Goal: Task Accomplishment & Management: Use online tool/utility

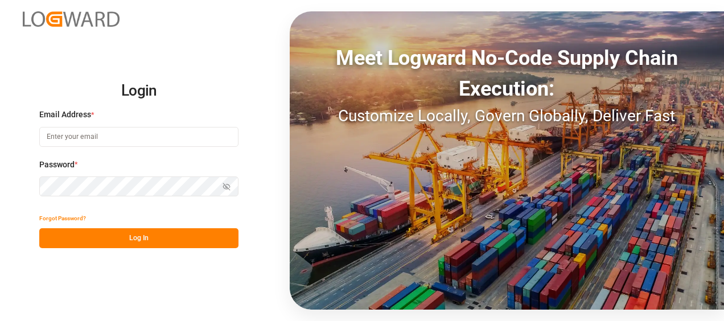
type input "[EMAIL_ADDRESS][PERSON_NAME][DOMAIN_NAME]"
click at [140, 234] on button "Log In" at bounding box center [138, 238] width 199 height 20
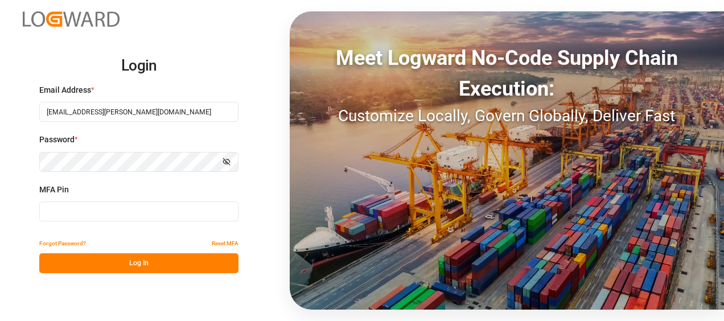
click at [108, 206] on input at bounding box center [138, 212] width 199 height 20
type input "133554"
click at [96, 260] on button "Log In" at bounding box center [138, 263] width 199 height 20
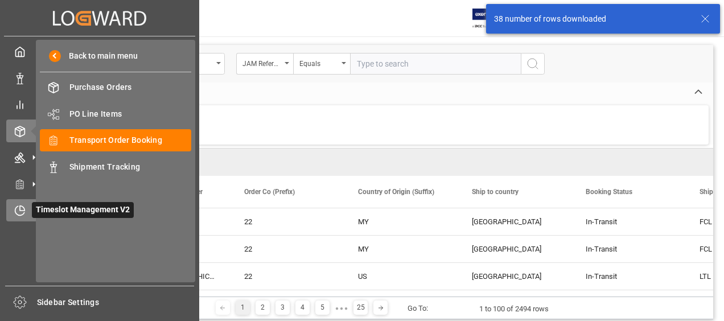
click at [23, 211] on icon at bounding box center [19, 210] width 11 height 11
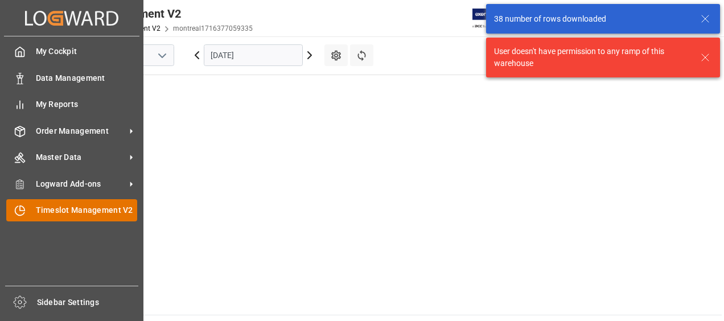
scroll to position [527, 0]
click at [62, 207] on span "Timeslot Management V2" at bounding box center [87, 210] width 102 height 12
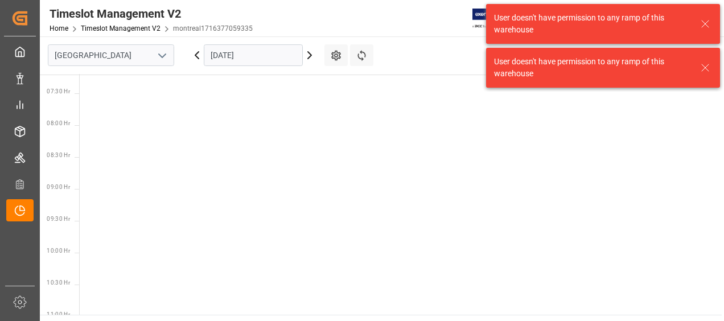
scroll to position [527, 0]
click at [166, 54] on icon "open menu" at bounding box center [162, 56] width 14 height 14
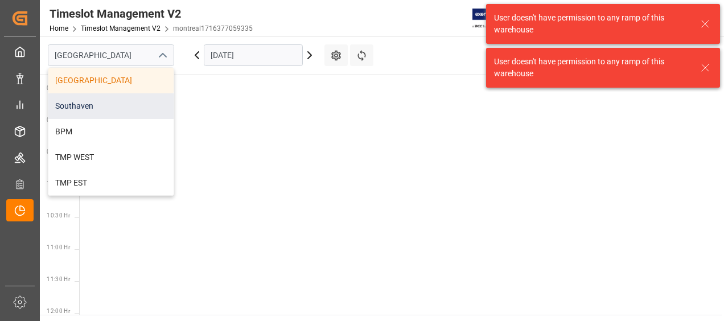
click at [121, 106] on div "Southaven" at bounding box center [110, 106] width 125 height 26
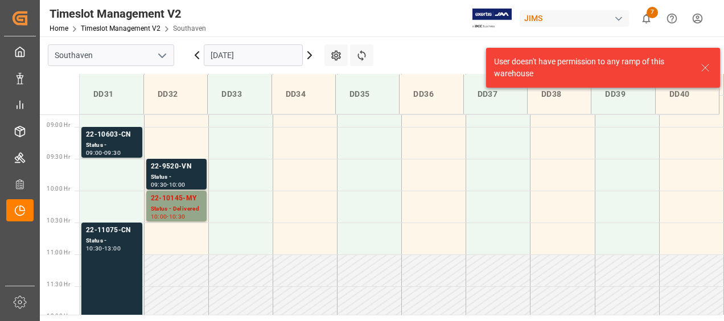
scroll to position [566, 0]
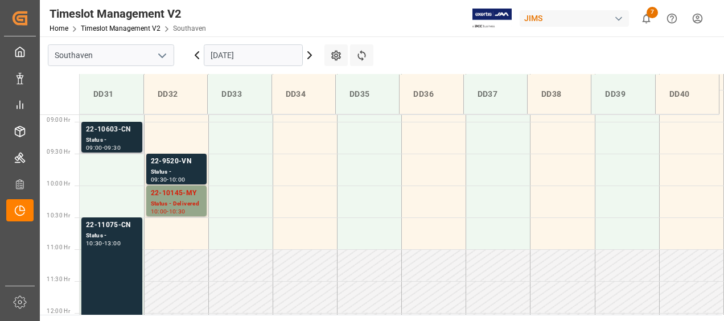
click at [112, 127] on div "22-10603-CN" at bounding box center [112, 129] width 52 height 11
click at [177, 162] on div "22-9520-VN" at bounding box center [176, 161] width 51 height 11
click at [171, 191] on div "22-10145-MY" at bounding box center [176, 193] width 51 height 11
click at [105, 223] on div "22-11075-CN" at bounding box center [112, 225] width 52 height 11
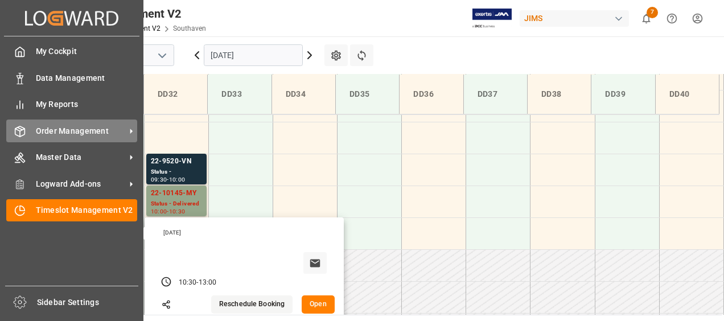
click at [97, 129] on span "Order Management" at bounding box center [81, 131] width 90 height 12
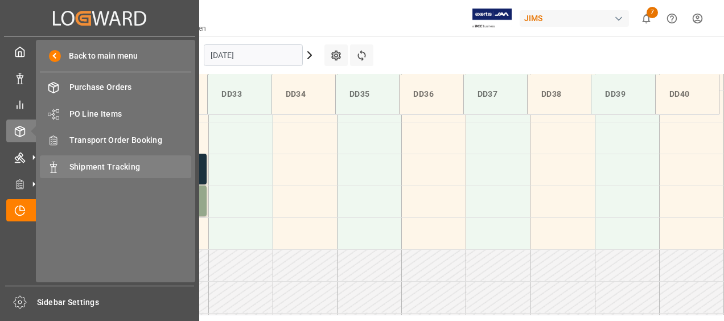
click at [102, 164] on span "Shipment Tracking" at bounding box center [130, 167] width 122 height 12
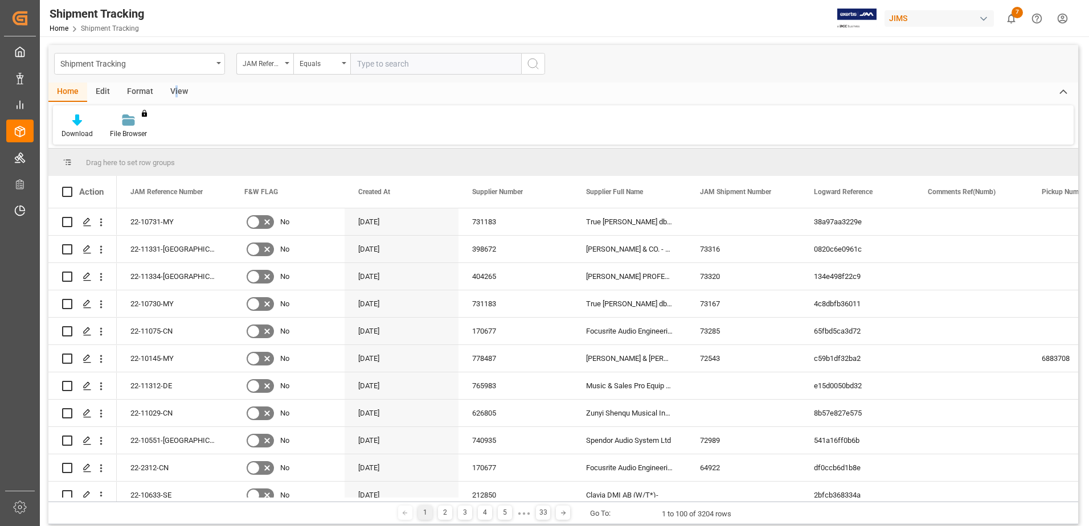
click at [175, 90] on div "View" at bounding box center [179, 92] width 35 height 19
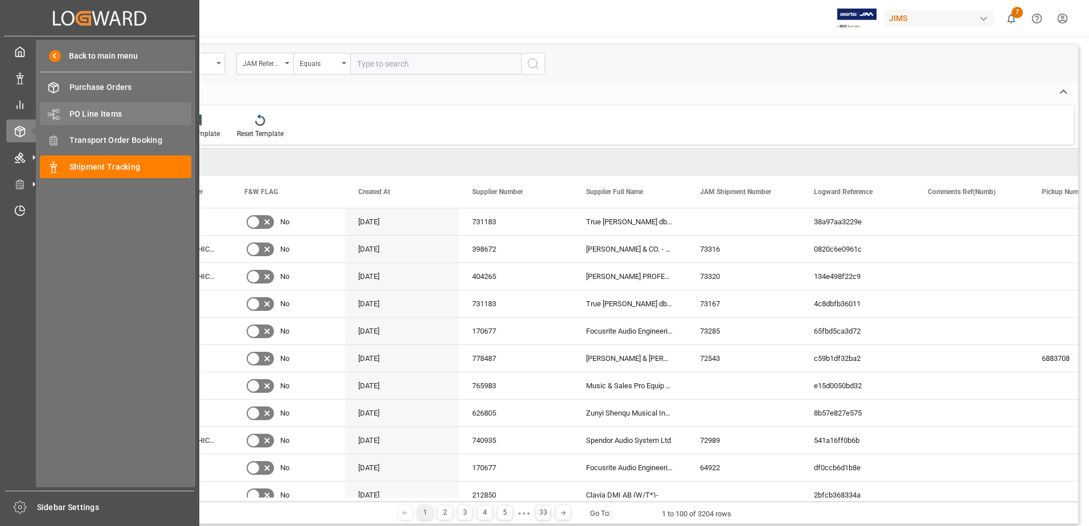
click at [73, 120] on div "PO Line Items PO Line Items" at bounding box center [116, 114] width 152 height 22
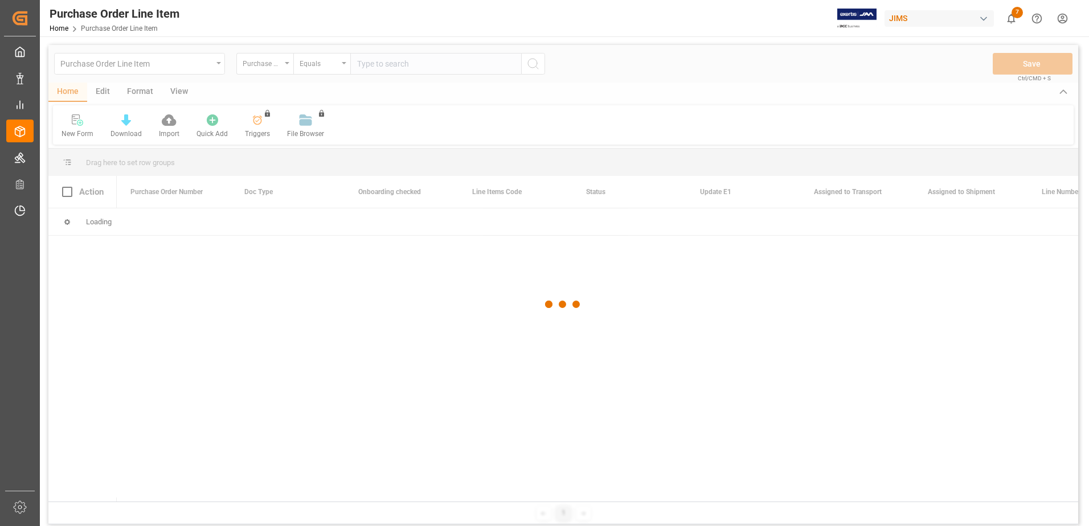
click at [438, 109] on div at bounding box center [563, 304] width 1030 height 519
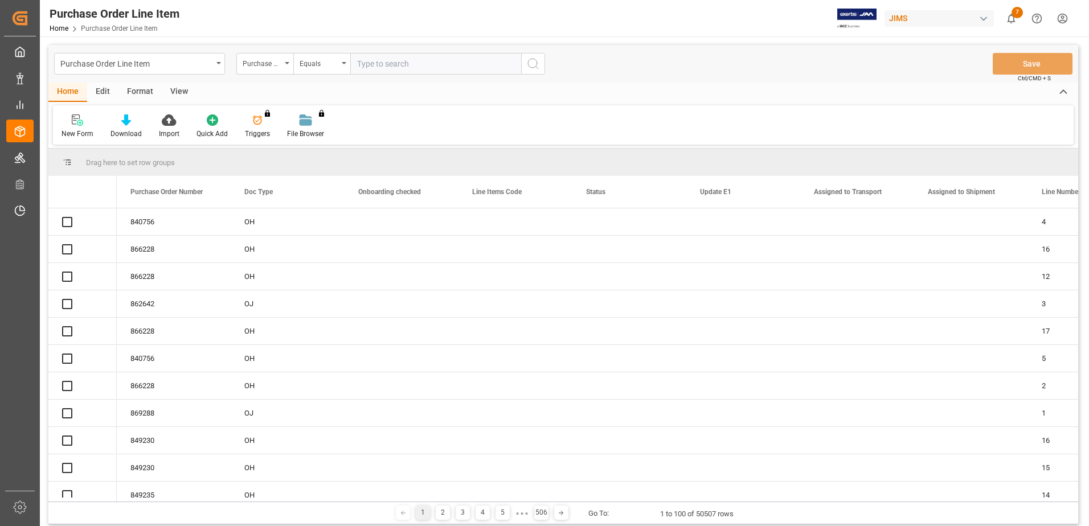
click at [182, 89] on div "View" at bounding box center [179, 92] width 35 height 19
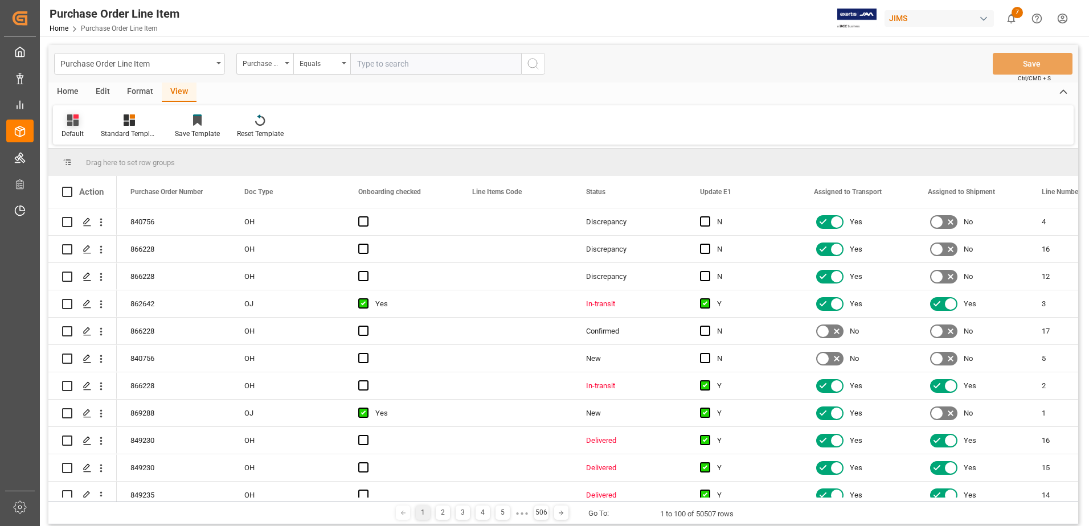
click at [79, 121] on div at bounding box center [73, 120] width 22 height 12
click at [95, 276] on div "Caro V4" at bounding box center [117, 278] width 100 height 12
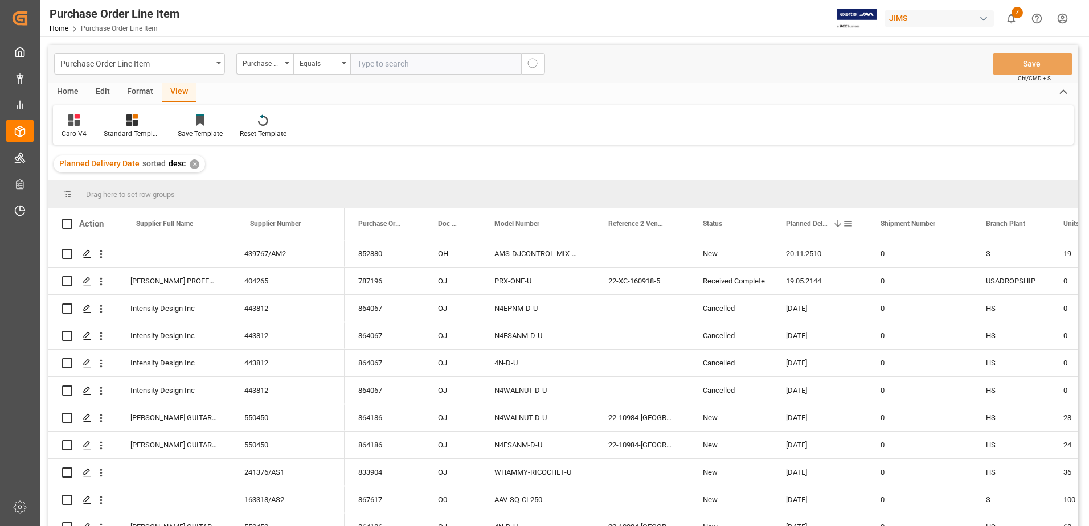
click at [724, 224] on span at bounding box center [848, 224] width 10 height 10
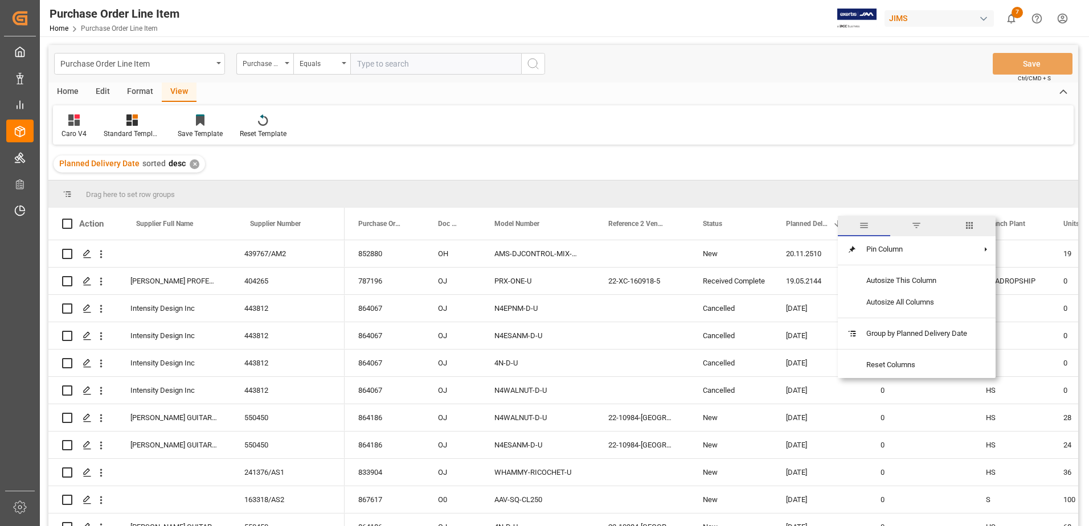
click at [724, 222] on span "filter" at bounding box center [916, 225] width 10 height 10
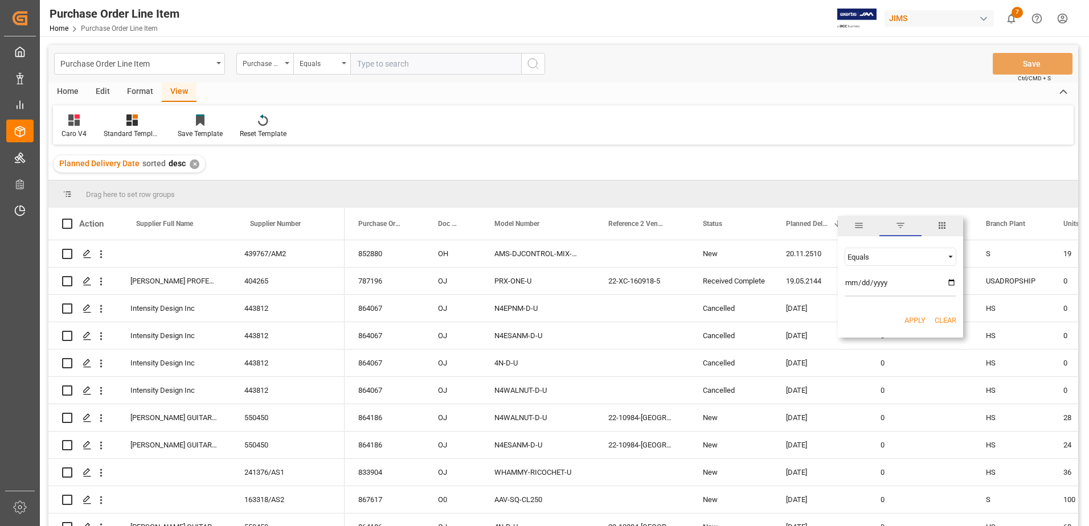
click at [724, 256] on span "Filtering operator" at bounding box center [950, 257] width 10 height 10
click at [724, 279] on span "Equals" at bounding box center [858, 275] width 22 height 9
click at [724, 284] on input "date" at bounding box center [901, 285] width 112 height 23
type input "[DATE]"
click at [724, 321] on button "Apply" at bounding box center [914, 320] width 21 height 11
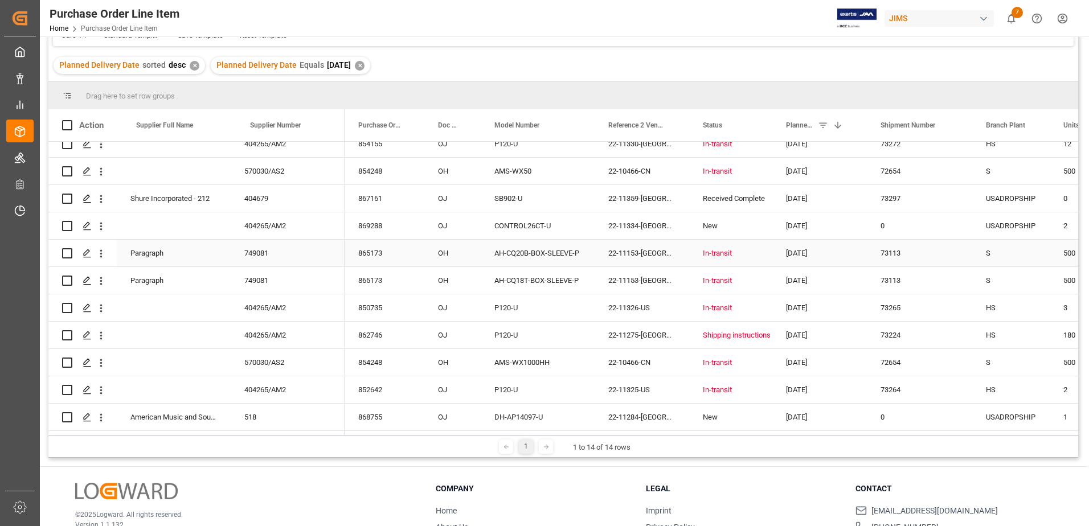
scroll to position [169, 0]
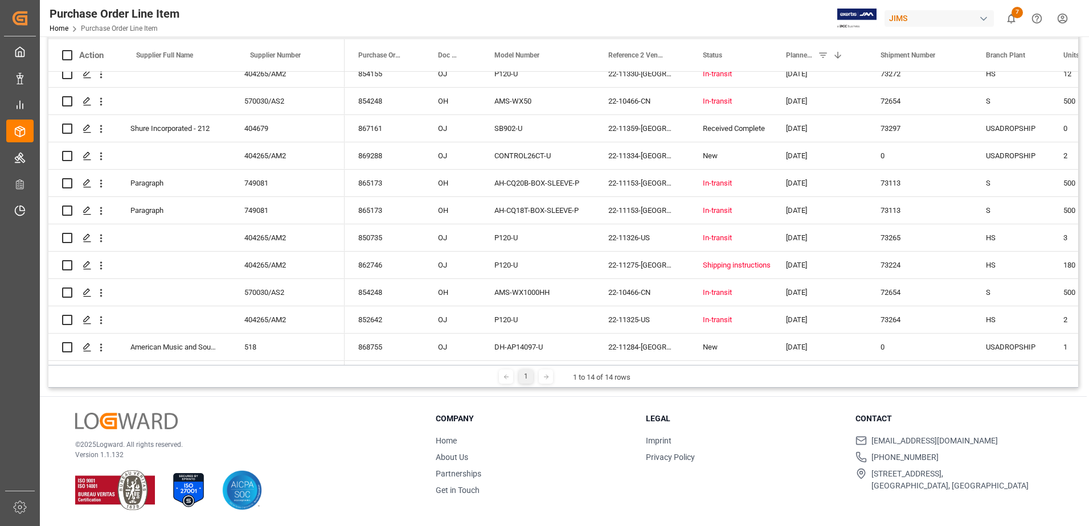
click at [543, 321] on icon at bounding box center [546, 377] width 7 height 7
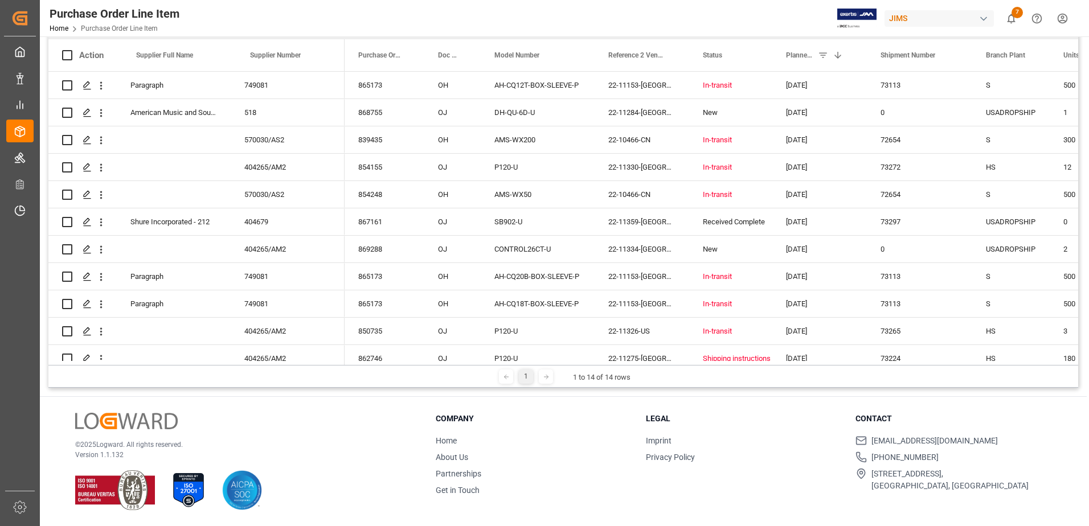
click at [504, 321] on polyline at bounding box center [505, 377] width 2 height 4
click at [539, 321] on div at bounding box center [546, 377] width 14 height 14
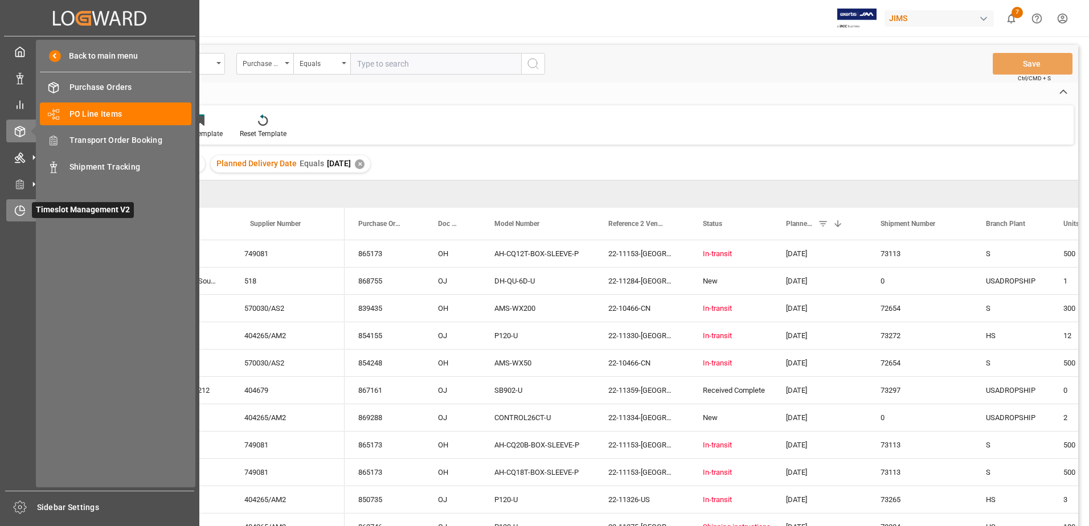
click at [50, 208] on span "Timeslot Management V2" at bounding box center [83, 210] width 102 height 16
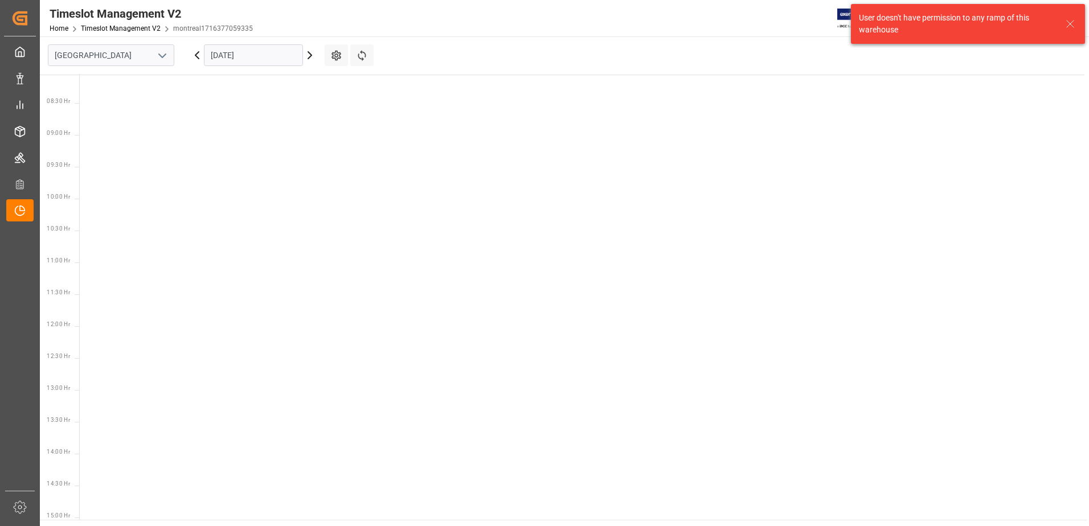
scroll to position [527, 0]
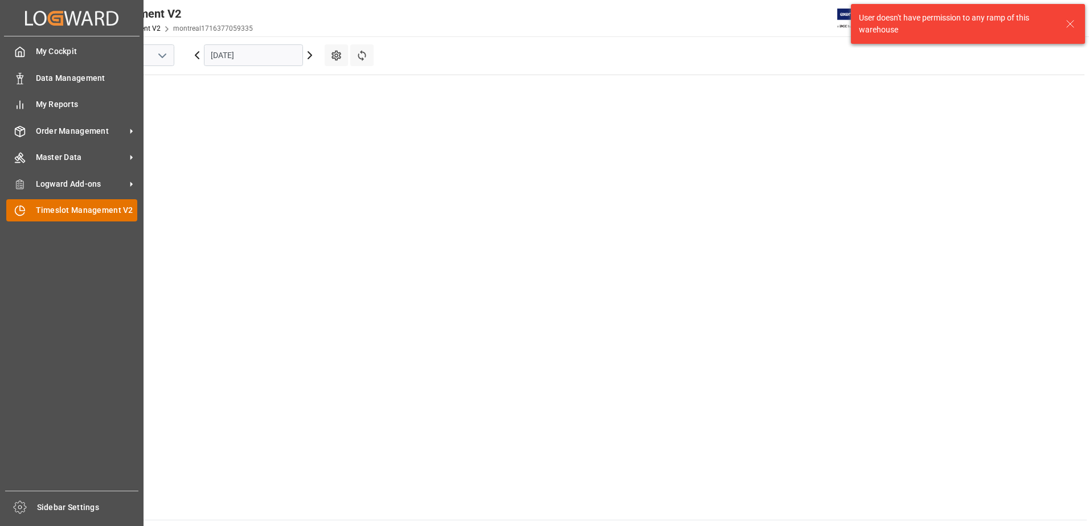
click at [68, 207] on span "Timeslot Management V2" at bounding box center [87, 210] width 102 height 12
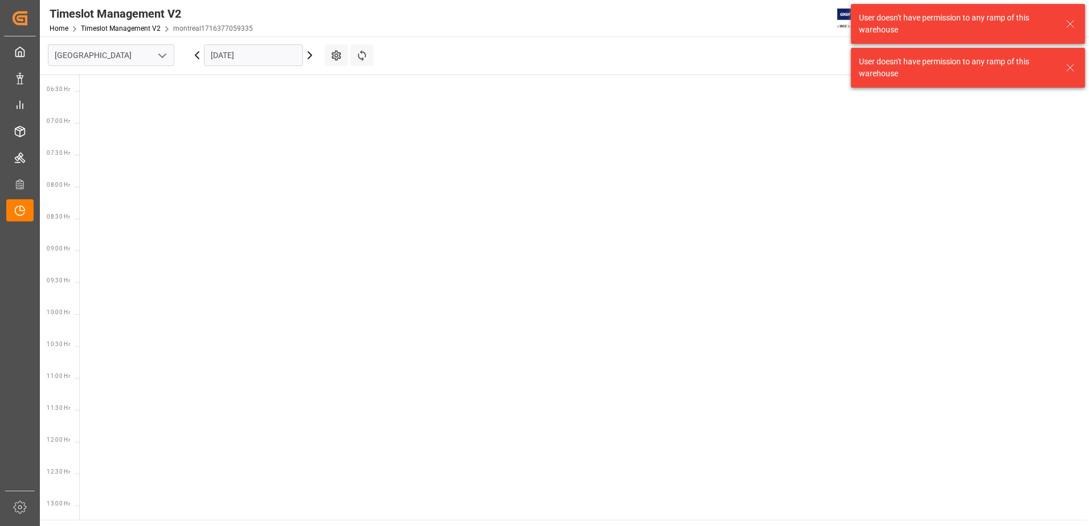
scroll to position [527, 0]
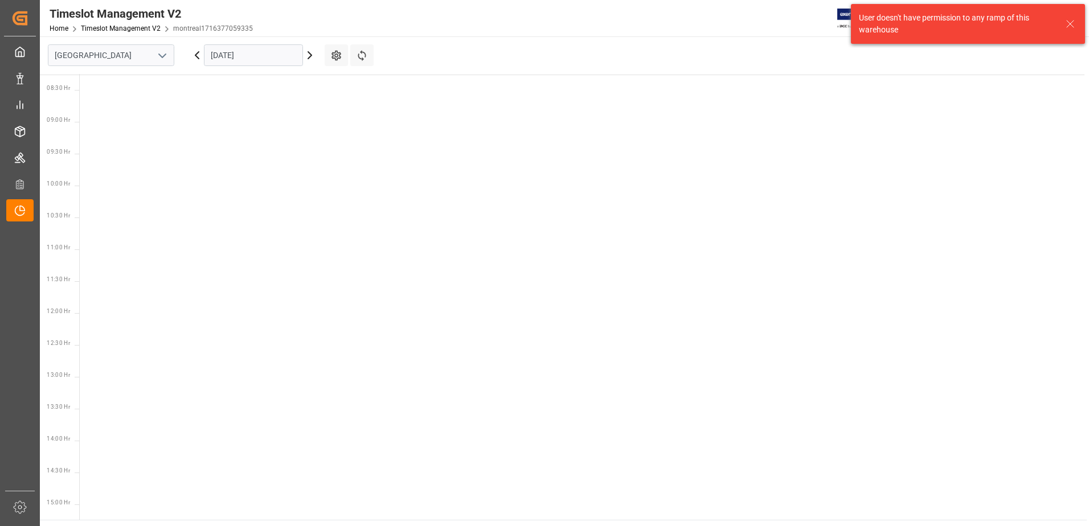
click at [155, 57] on button "open menu" at bounding box center [161, 56] width 17 height 18
click at [135, 104] on div "Southaven" at bounding box center [110, 106] width 125 height 26
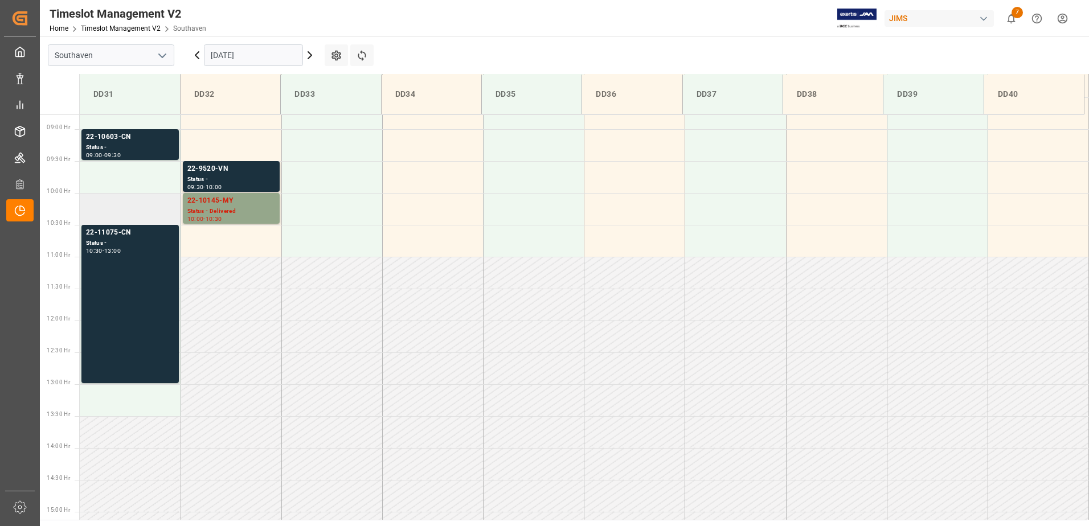
scroll to position [567, 0]
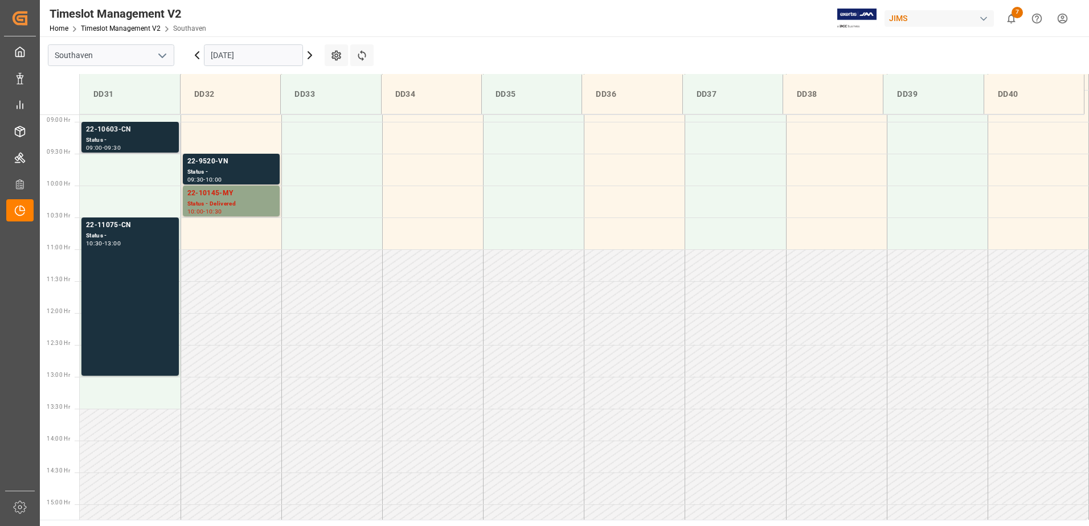
click at [107, 129] on div "22-10603-CN" at bounding box center [130, 129] width 88 height 11
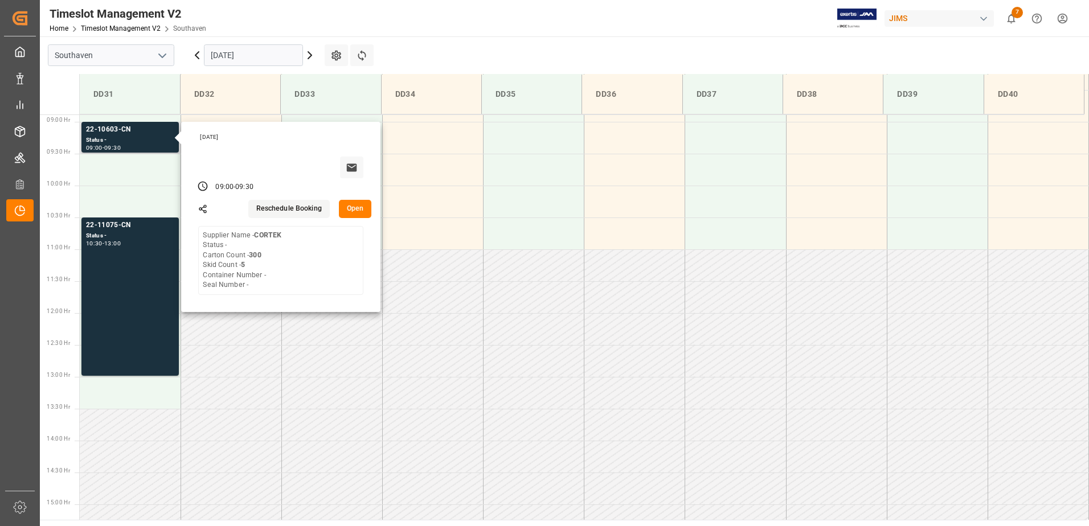
click at [360, 207] on button "Open" at bounding box center [355, 209] width 33 height 18
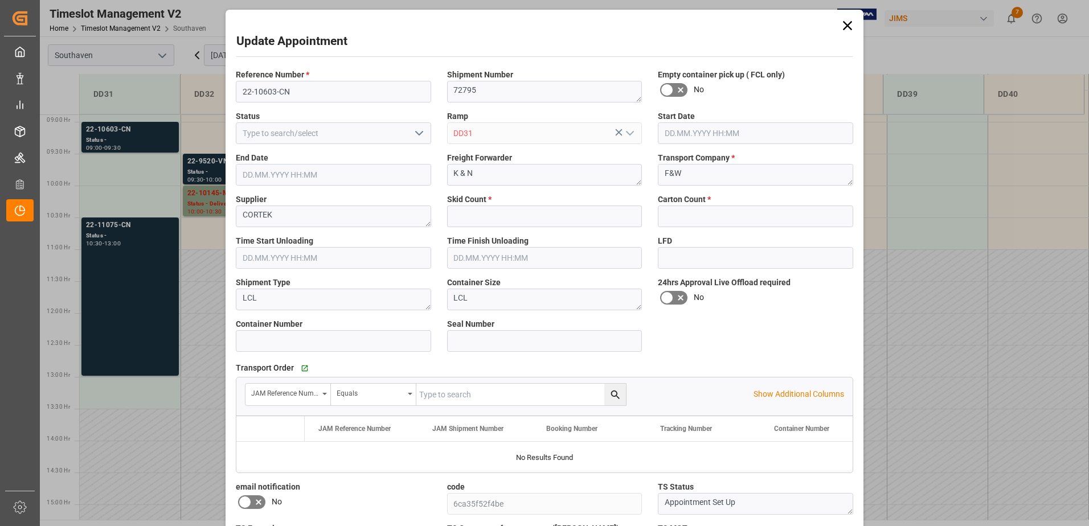
type input "5"
type input "300"
type input "[DATE] 09:00"
type input "[DATE] 09:30"
type input "[DATE] 17:48"
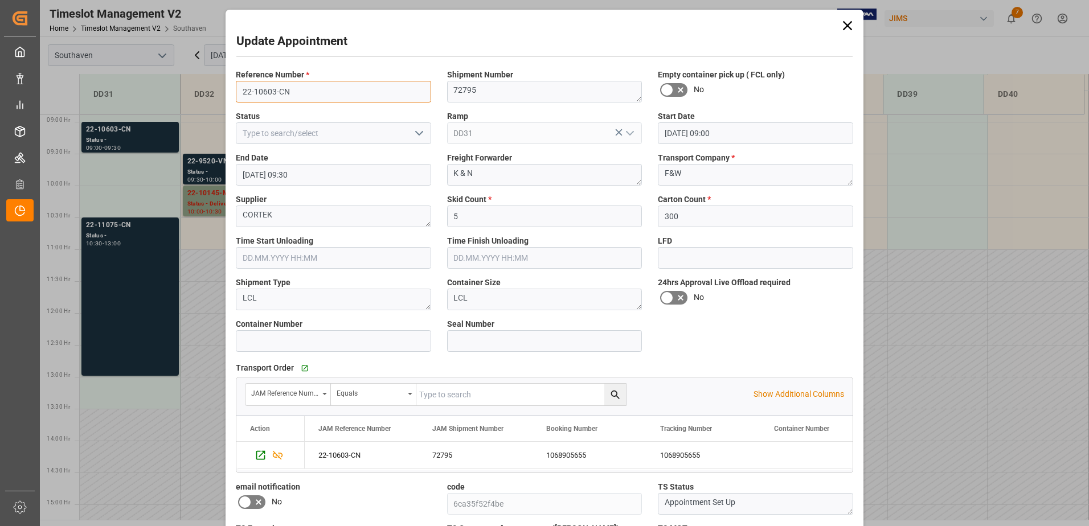
drag, startPoint x: 298, startPoint y: 94, endPoint x: 210, endPoint y: 98, distance: 88.4
click at [210, 98] on div "Update Appointment Reference Number * 22-10603-CN Shipment Number 72795 Empty c…" at bounding box center [544, 263] width 1089 height 526
click at [724, 23] on icon at bounding box center [848, 26] width 16 height 16
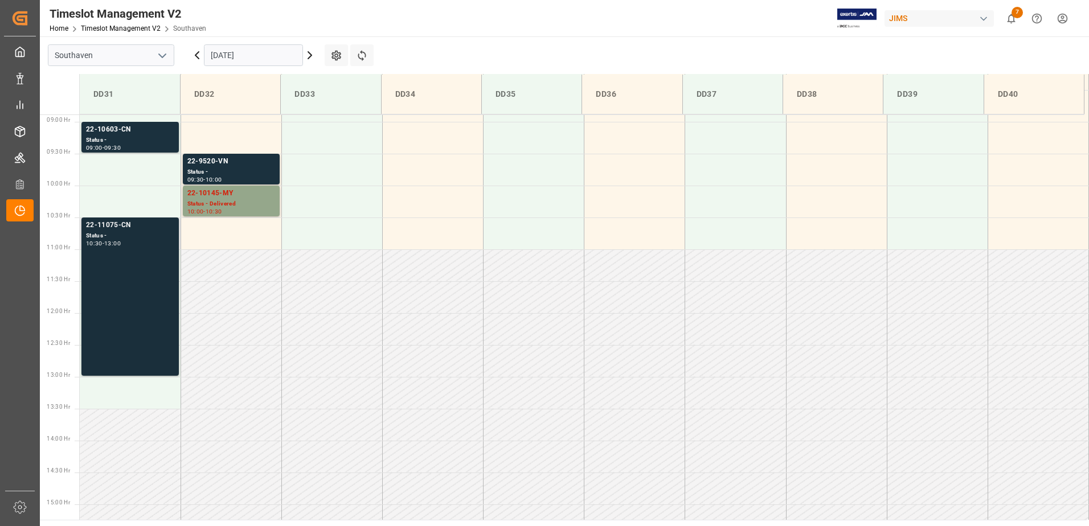
click at [107, 223] on div "22-11075-CN" at bounding box center [130, 225] width 88 height 11
click at [215, 159] on div "22-9520-VN" at bounding box center [231, 161] width 88 height 11
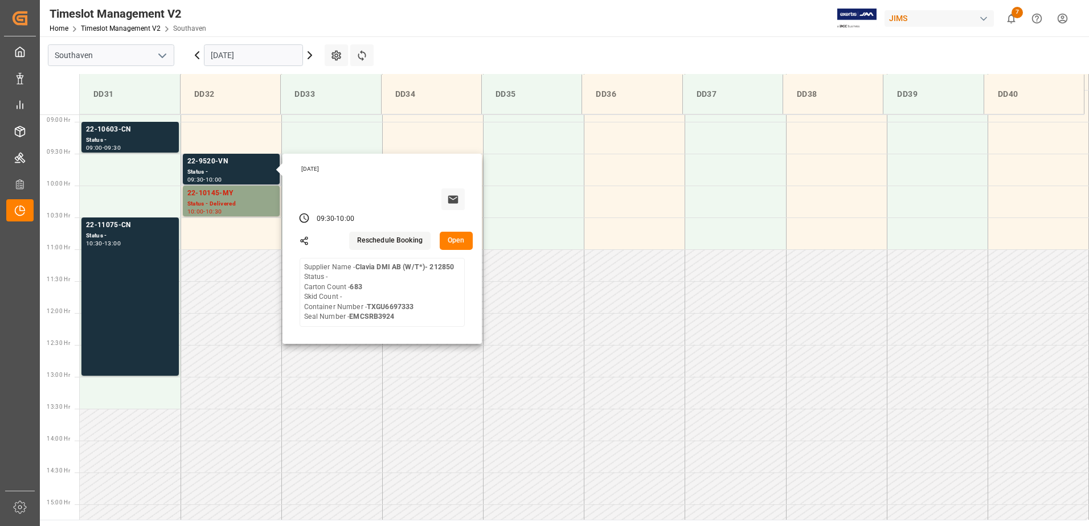
click at [460, 246] on button "Open" at bounding box center [456, 241] width 33 height 18
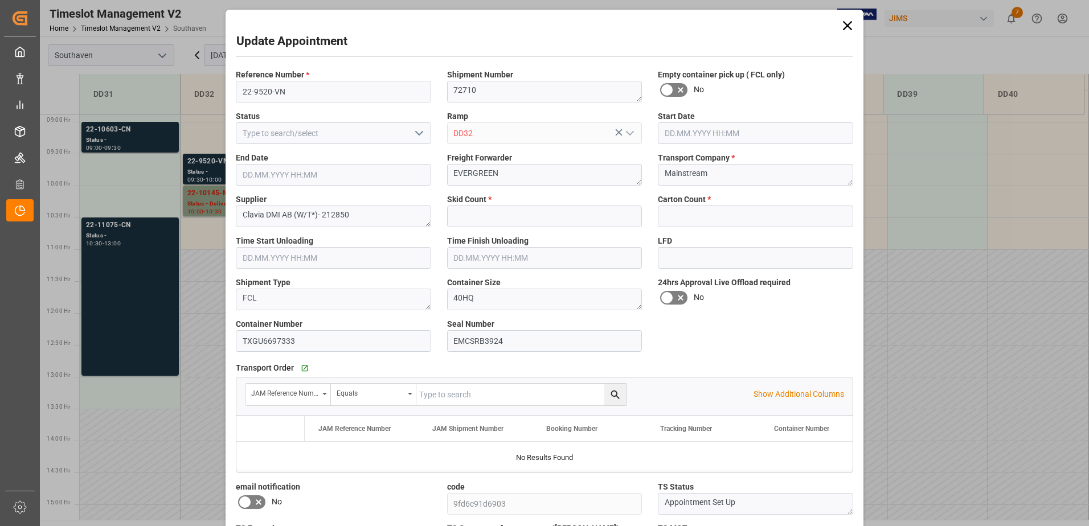
type input "0"
type input "683"
type input "[DATE] 09:30"
type input "[DATE] 10:00"
type input "[DATE] 17:49"
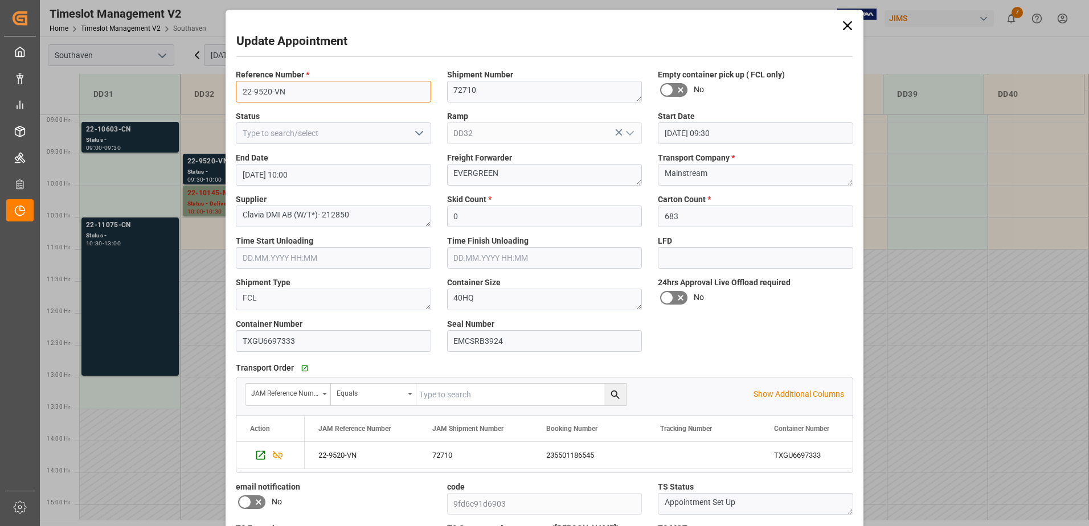
drag, startPoint x: 288, startPoint y: 92, endPoint x: 175, endPoint y: 96, distance: 112.8
click at [175, 96] on div "Update Appointment Reference Number * 22-9520-VN Shipment Number 72710 Empty co…" at bounding box center [544, 263] width 1089 height 526
click at [188, 292] on div "Update Appointment Reference Number * 22-9520-VN Shipment Number 72710 Empty co…" at bounding box center [544, 263] width 1089 height 526
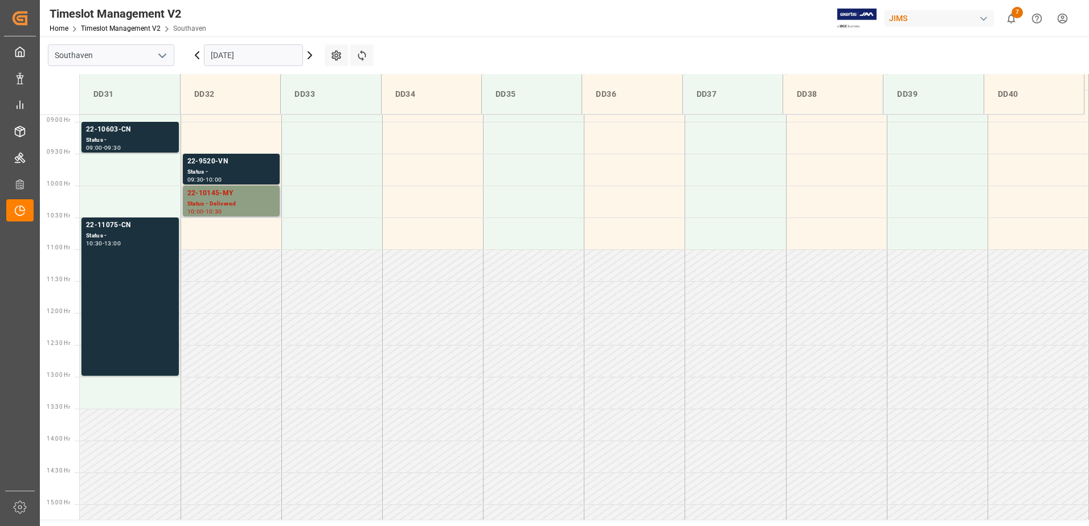
click at [220, 190] on div "22-10145-MY" at bounding box center [231, 193] width 88 height 11
click at [215, 191] on div "22-10145-MY" at bounding box center [231, 193] width 88 height 11
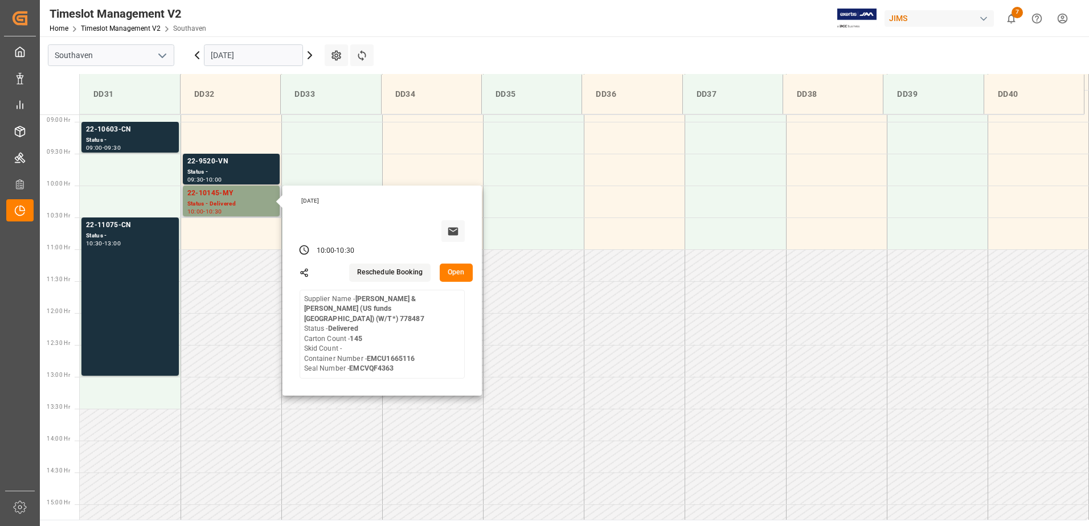
click at [448, 271] on button "Open" at bounding box center [456, 273] width 33 height 18
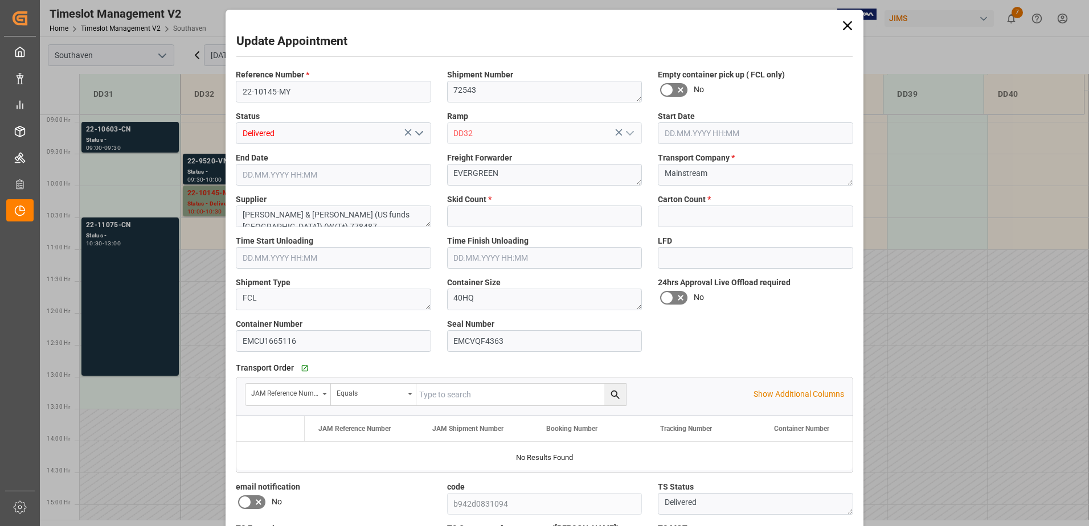
type input "0"
type input "145"
type input "[DATE] 10:00"
type input "[DATE] 10:30"
type input "[DATE] 17:46"
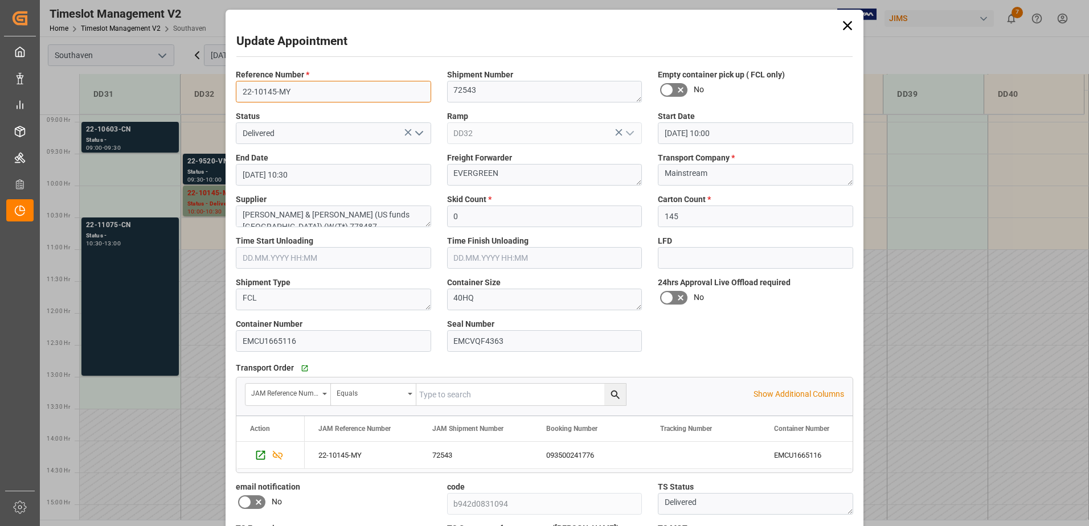
drag, startPoint x: 291, startPoint y: 89, endPoint x: 214, endPoint y: 81, distance: 77.9
click at [211, 88] on div "Update Appointment Reference Number * 22-10145-MY Shipment Number 72543 Empty c…" at bounding box center [544, 263] width 1089 height 526
